Goal: Transaction & Acquisition: Purchase product/service

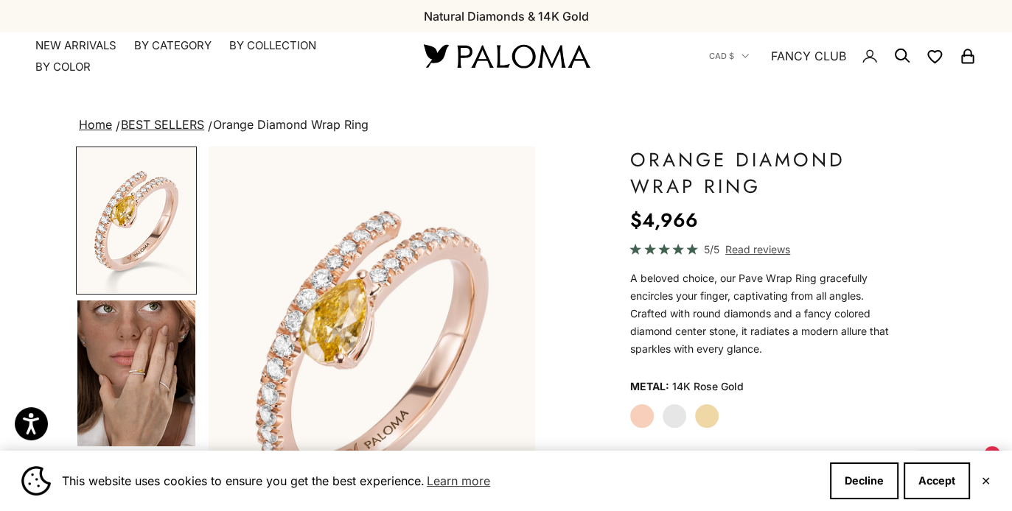
click at [676, 411] on label "White Gold" at bounding box center [674, 416] width 25 height 25
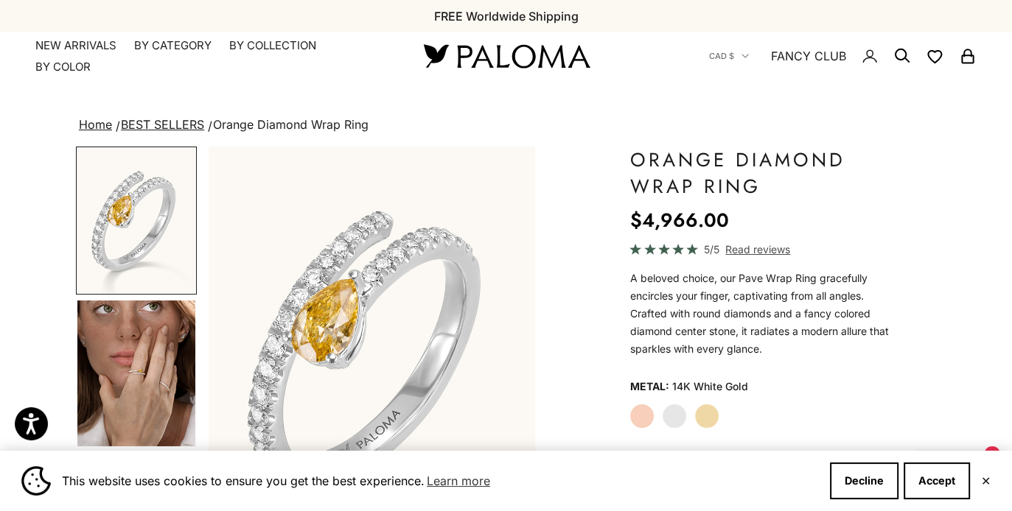
click at [701, 413] on label "Yellow Gold" at bounding box center [706, 416] width 25 height 25
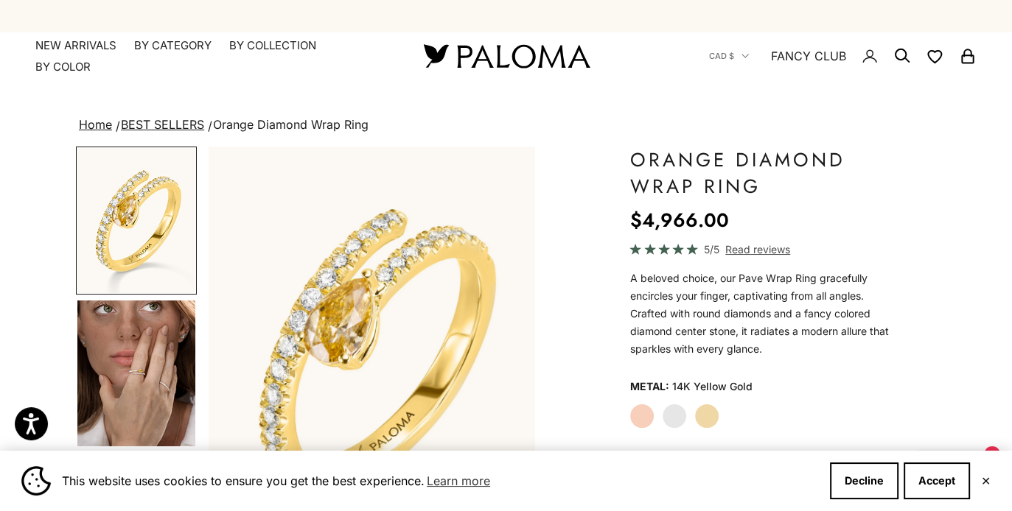
click at [640, 421] on label "Rose Gold" at bounding box center [641, 416] width 25 height 25
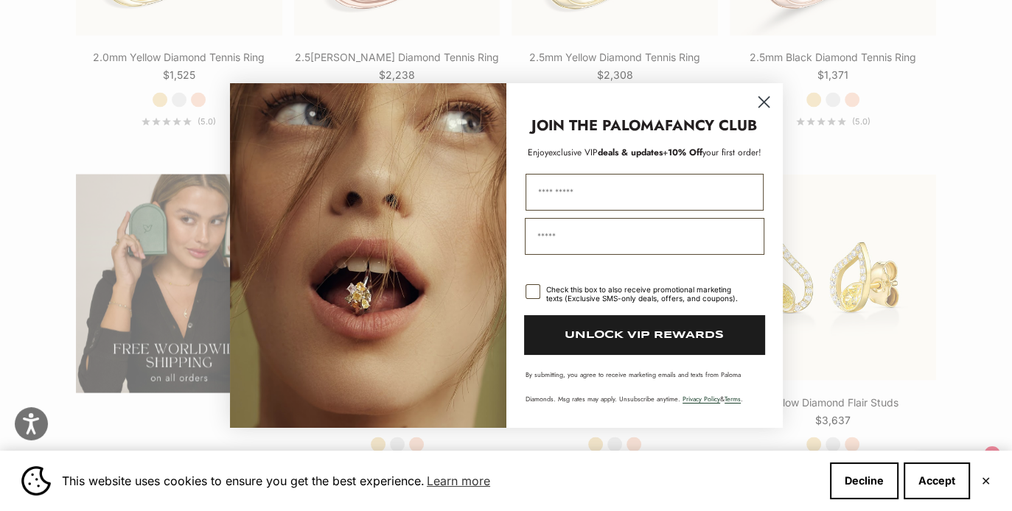
scroll to position [2394, 0]
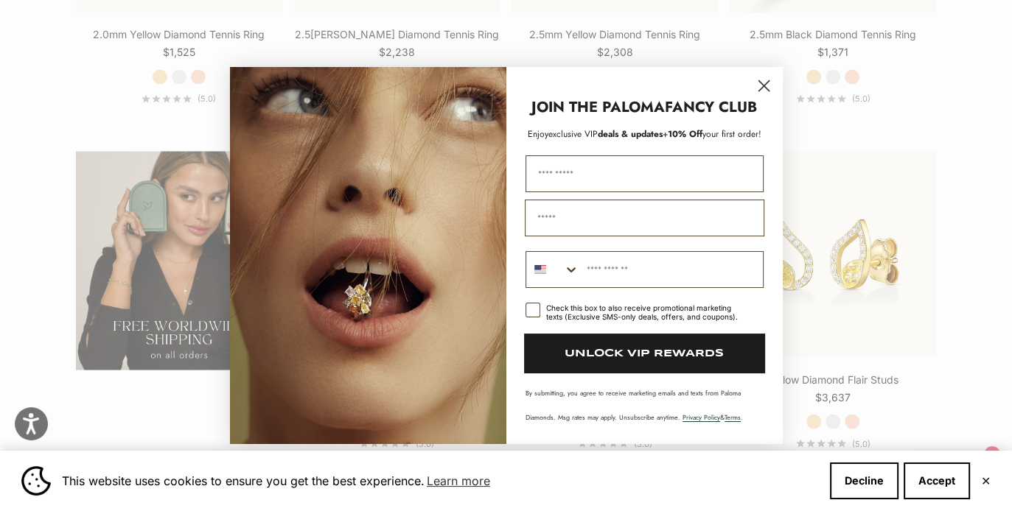
click at [766, 86] on circle "Close dialog" at bounding box center [763, 86] width 24 height 24
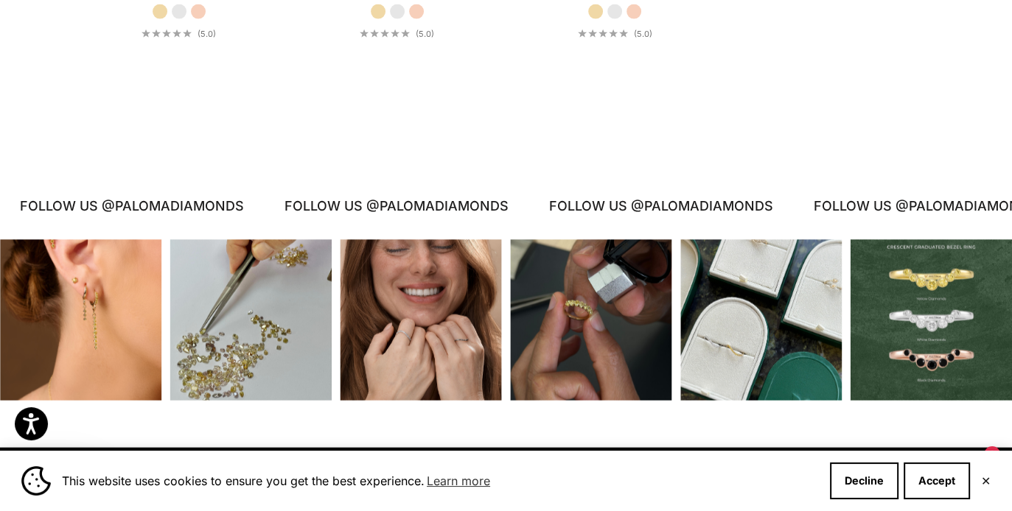
scroll to position [3223, 0]
